Goal: Task Accomplishment & Management: Use online tool/utility

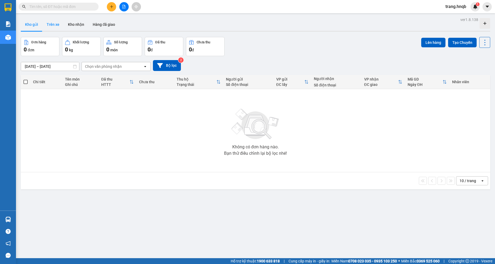
click at [55, 26] on button "Trên xe" at bounding box center [52, 24] width 21 height 13
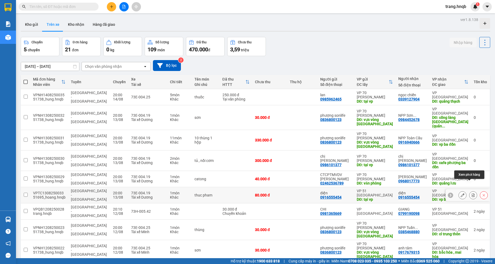
click at [471, 194] on icon at bounding box center [473, 196] width 4 height 4
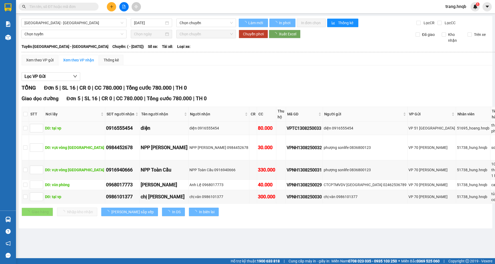
type input "13/08/2025"
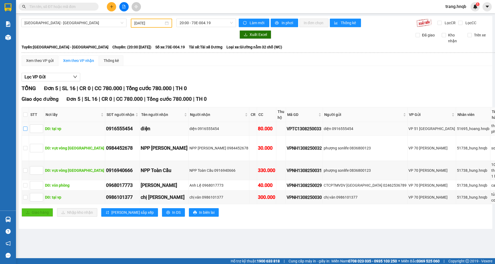
click at [27, 130] on input "checkbox" at bounding box center [25, 129] width 4 height 4
checkbox input "true"
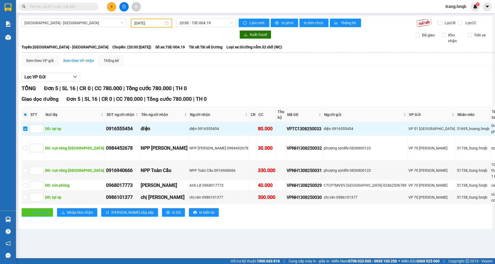
click at [42, 216] on span "Giao hàng" at bounding box center [40, 213] width 17 height 6
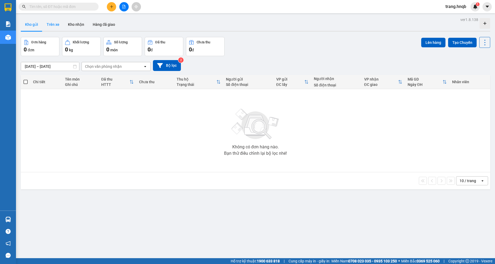
click at [50, 27] on button "Trên xe" at bounding box center [52, 24] width 21 height 13
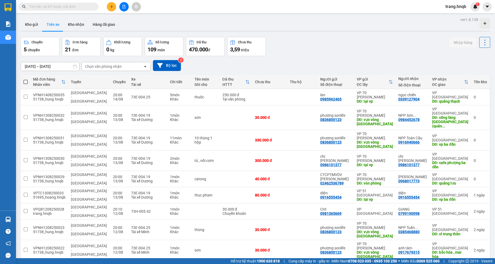
click at [305, 41] on div "Chuyến 5 chuyến Đơn hàng 21 đơn Khối lượng 0 kg Số lượng 109 món Đã thu 470.000…" at bounding box center [255, 46] width 469 height 19
